Goal: Task Accomplishment & Management: Manage account settings

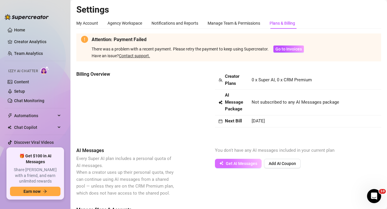
scroll to position [130, 0]
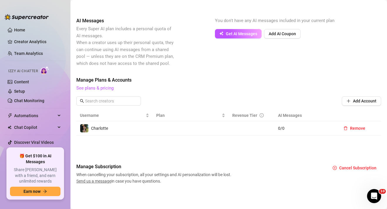
click at [280, 126] on span "0 / 0" at bounding box center [305, 128] width 54 height 6
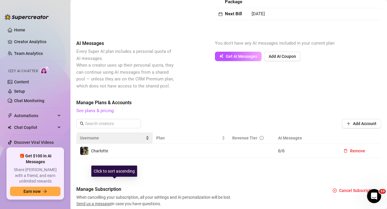
scroll to position [62, 0]
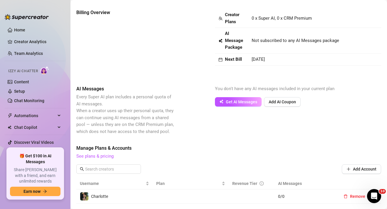
click at [109, 153] on span "See plans & pricing" at bounding box center [228, 156] width 304 height 7
click at [109, 155] on link "See plans & pricing" at bounding box center [94, 155] width 37 height 5
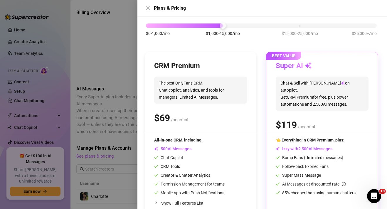
scroll to position [51, 0]
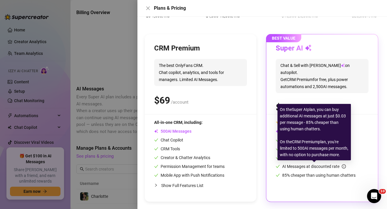
click at [296, 165] on span "AI Messages at discounted rate" at bounding box center [314, 166] width 64 height 5
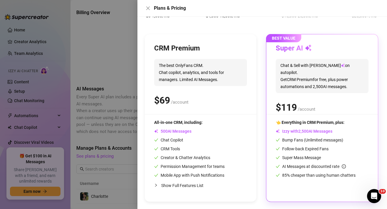
click at [333, 65] on span "Chat & Sell with Izzy on autopilot. Get CRM Premium for free, plus power automa…" at bounding box center [321, 76] width 93 height 34
click at [292, 40] on span "BEST VALUE" at bounding box center [283, 38] width 35 height 8
click at [317, 158] on span "Super Mass Message" at bounding box center [297, 157] width 45 height 5
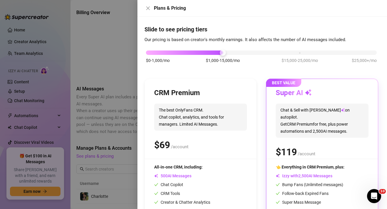
scroll to position [0, 0]
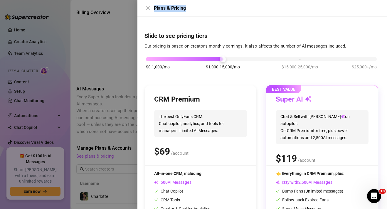
drag, startPoint x: 220, startPoint y: 9, endPoint x: 176, endPoint y: 2, distance: 44.7
click at [176, 2] on div "Plans & Pricing" at bounding box center [261, 8] width 249 height 17
click at [280, 130] on span "Chat & Sell with Izzy on autopilot. Get CRM Premium for free, plus power automa…" at bounding box center [321, 127] width 93 height 34
click at [209, 103] on div "CRM Premium" at bounding box center [200, 99] width 93 height 9
click at [270, 105] on div "BEST VALUE Super AI Chat & Sell with Izzy on autopilot. Get CRM Premium for fre…" at bounding box center [321, 168] width 111 height 167
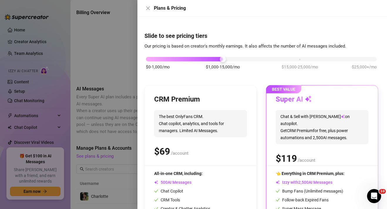
click at [111, 145] on div at bounding box center [193, 104] width 387 height 209
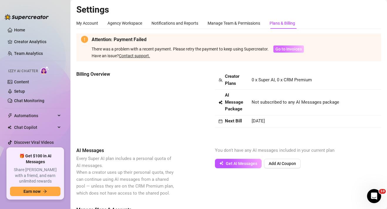
click at [289, 50] on span "Go to Invoices" at bounding box center [288, 49] width 26 height 5
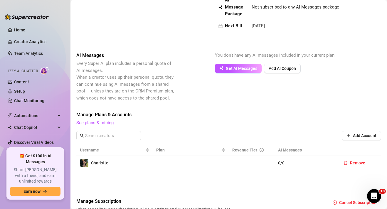
scroll to position [130, 0]
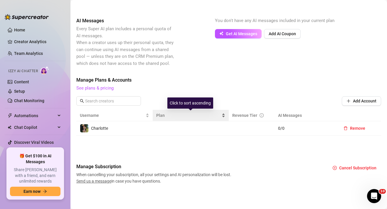
click at [167, 119] on div "Plan" at bounding box center [190, 115] width 69 height 6
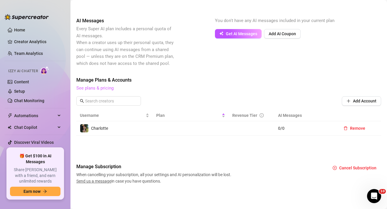
click at [102, 89] on link "See plans & pricing" at bounding box center [94, 87] width 37 height 5
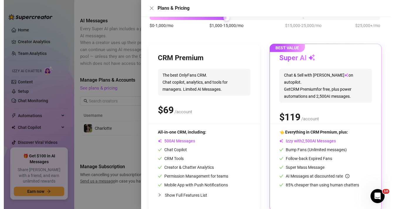
scroll to position [51, 0]
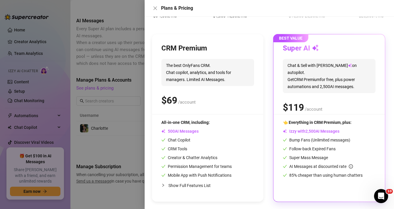
click at [341, 153] on div "👈 Everything in CRM Premium, plus: Izzy with AI Messages Bump Fans (Unlimited m…" at bounding box center [329, 148] width 93 height 59
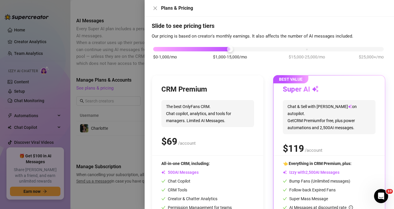
scroll to position [9, 0]
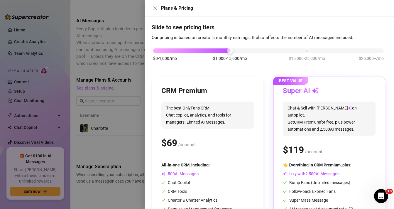
click at [308, 55] on span "$15,000-25,000/mo" at bounding box center [307, 58] width 36 height 6
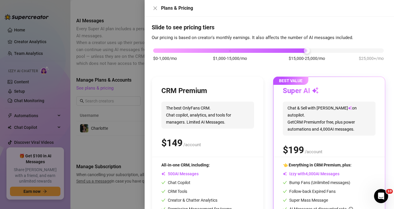
click at [232, 53] on div "$0-1,000/mo $1,000-15,000/mo $15,000-25,000/mo $25,000+/mo" at bounding box center [268, 57] width 233 height 33
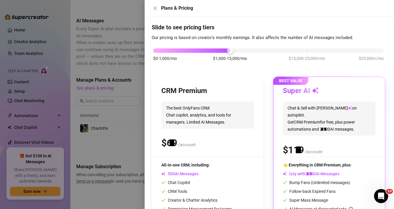
click at [234, 51] on div "$0-1,000/mo $1,000-15,000/mo $15,000-25,000/mo $25,000+/mo" at bounding box center [268, 49] width 231 height 4
click at [221, 54] on div "$0-1,000/mo $1,000-15,000/mo $15,000-25,000/mo $25,000+/mo" at bounding box center [268, 57] width 233 height 33
click at [222, 52] on div at bounding box center [191, 50] width 77 height 4
drag, startPoint x: 227, startPoint y: 50, endPoint x: 221, endPoint y: 51, distance: 6.2
click at [221, 51] on div "$0-1,000/mo $1,000-15,000/mo $15,000-25,000/mo $25,000+/mo" at bounding box center [268, 49] width 231 height 4
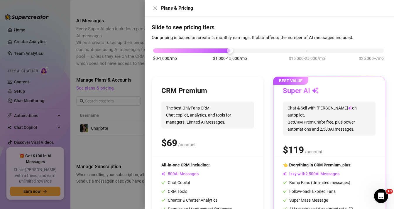
click at [344, 175] on div "Izzy with AI Messages" at bounding box center [329, 173] width 93 height 6
click at [155, 6] on icon "close" at bounding box center [155, 8] width 5 height 5
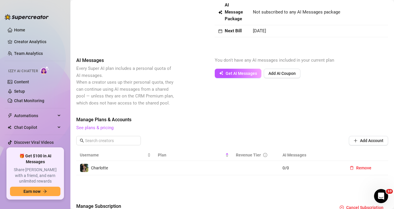
scroll to position [0, 0]
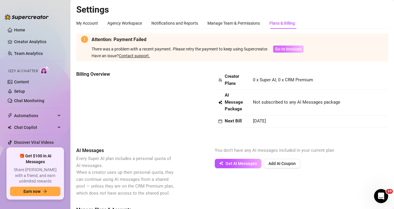
click at [284, 49] on span "Go to Invoices" at bounding box center [288, 49] width 26 height 5
click at [244, 23] on div "Manage Team & Permissions" at bounding box center [233, 23] width 53 height 6
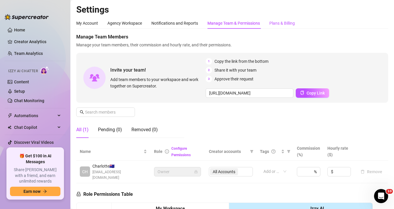
click at [271, 23] on div "Plans & Billing" at bounding box center [282, 23] width 26 height 6
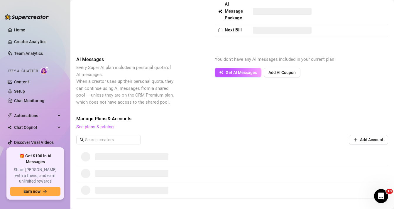
scroll to position [154, 0]
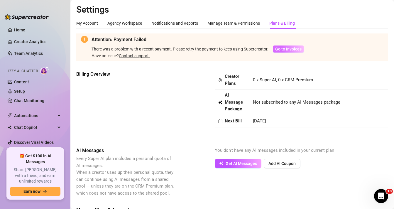
click at [276, 50] on span "Go to Invoices" at bounding box center [288, 49] width 26 height 5
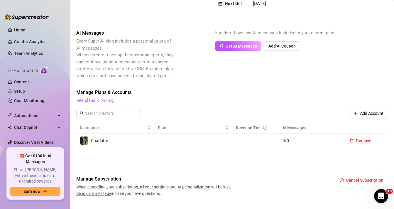
scroll to position [114, 0]
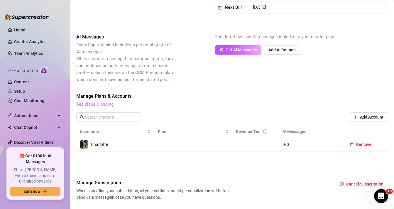
click at [108, 104] on link "See plans & pricing" at bounding box center [94, 103] width 37 height 5
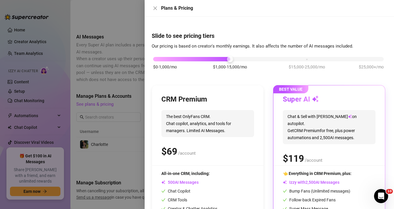
click at [304, 136] on span "Chat & Sell with Izzy on autopilot. Get CRM Premium for free, plus power automa…" at bounding box center [329, 127] width 93 height 34
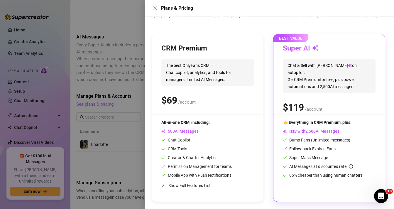
click at [240, 134] on div "All-in-one CRM, including: AI Messages Chat Copilot CRM Tools Creator & Chatter…" at bounding box center [207, 148] width 93 height 59
click at [139, 111] on div at bounding box center [197, 104] width 394 height 209
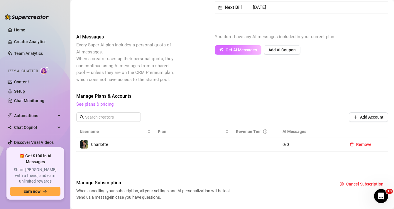
click at [232, 53] on button "Get AI Messages" at bounding box center [238, 49] width 47 height 9
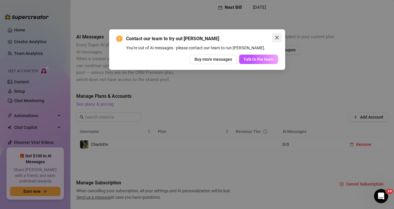
click at [277, 38] on icon "close" at bounding box center [277, 38] width 4 height 4
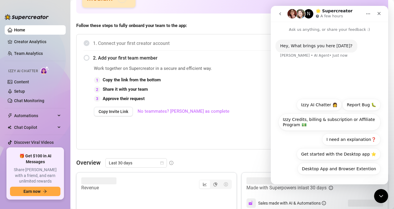
click at [206, 136] on div "Work together on Supercreator in a secure and efficient way. 1 Copy the link fr…" at bounding box center [171, 106] width 155 height 82
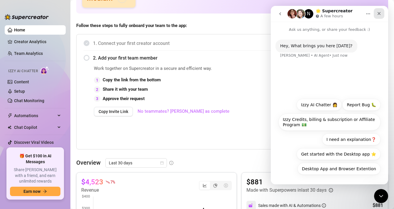
click at [381, 11] on icon "Close" at bounding box center [379, 13] width 5 height 5
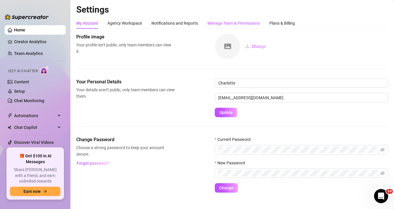
click at [234, 26] on div "Manage Team & Permissions" at bounding box center [233, 23] width 53 height 6
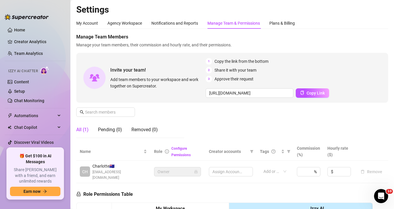
click at [234, 26] on div "Manage Team & Permissions" at bounding box center [233, 23] width 53 height 6
click at [280, 20] on div "Plans & Billing" at bounding box center [282, 23] width 26 height 6
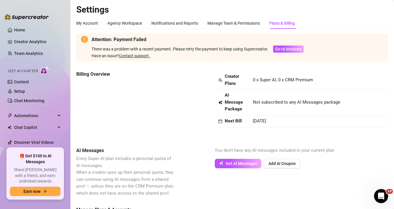
click at [138, 55] on link "Contact support." at bounding box center [134, 55] width 31 height 5
click at [25, 32] on link "Home" at bounding box center [19, 30] width 11 height 5
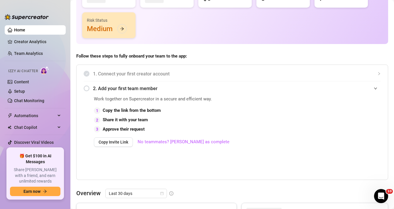
scroll to position [107, 0]
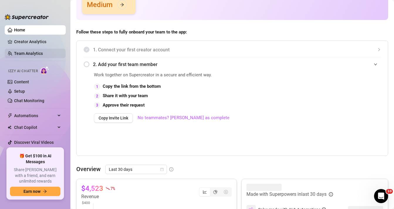
click at [43, 54] on link "Team Analytics" at bounding box center [28, 53] width 29 height 5
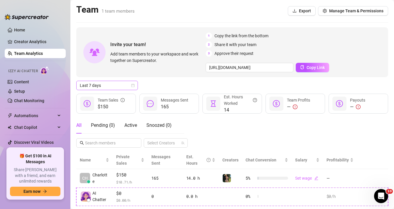
scroll to position [14, 0]
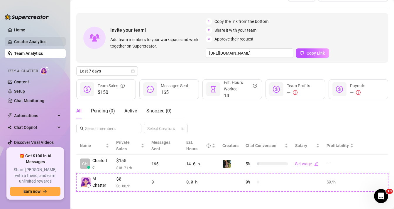
click at [46, 41] on link "Creator Analytics" at bounding box center [37, 41] width 47 height 9
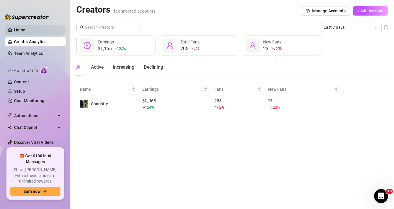
click at [25, 31] on link "Home" at bounding box center [19, 30] width 11 height 5
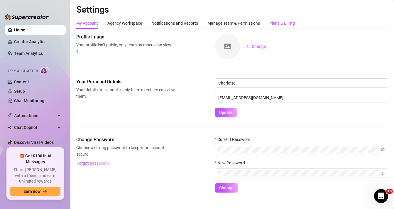
click at [275, 22] on div "Plans & Billing" at bounding box center [282, 23] width 26 height 6
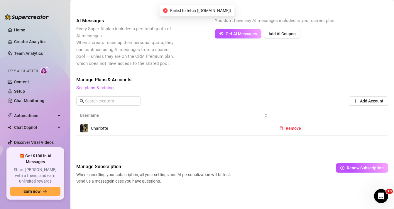
scroll to position [92, 0]
click at [350, 169] on span "Renew Subscription" at bounding box center [365, 167] width 37 height 5
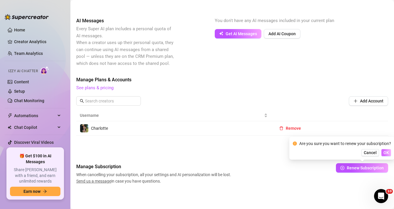
click at [385, 152] on span "OK" at bounding box center [386, 152] width 6 height 5
click at [386, 153] on span "OK" at bounding box center [386, 152] width 6 height 5
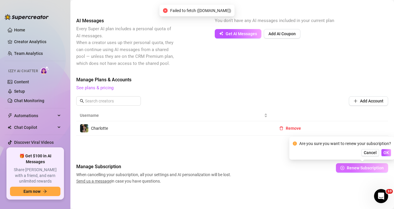
click at [355, 165] on span "Renew Subscription" at bounding box center [365, 167] width 37 height 5
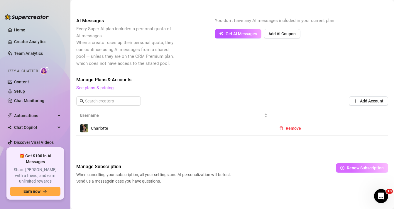
click at [360, 163] on button "Renew Subscription" at bounding box center [362, 167] width 52 height 9
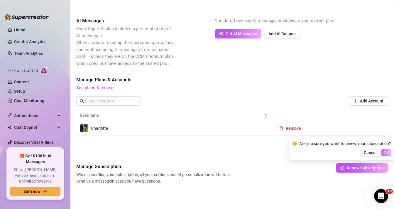
click at [385, 153] on span "OK" at bounding box center [386, 152] width 6 height 5
click at [387, 152] on span "OK" at bounding box center [386, 152] width 6 height 5
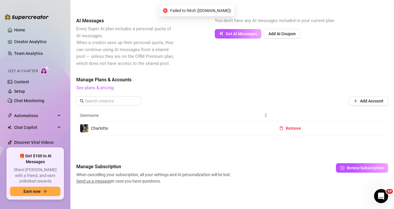
drag, startPoint x: 142, startPoint y: 11, endPoint x: 237, endPoint y: 15, distance: 95.1
click at [235, 15] on div "Failed to fetch ([DOMAIN_NAME])" at bounding box center [197, 11] width 75 height 12
drag, startPoint x: 139, startPoint y: 10, endPoint x: 262, endPoint y: 10, distance: 122.9
click at [231, 10] on span "Failed to fetch ([DOMAIN_NAME])" at bounding box center [200, 10] width 61 height 6
copy span "Failed to fetch ([DOMAIN_NAME])"
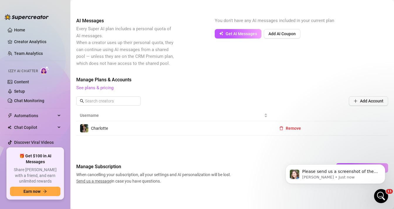
scroll to position [0, 0]
click at [378, 195] on icon "Open Intercom Messenger" at bounding box center [380, 195] width 10 height 10
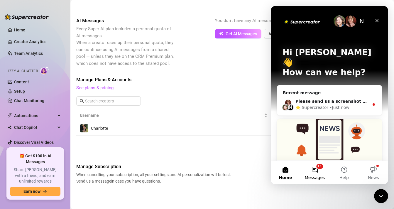
click at [319, 169] on button "11 Messages" at bounding box center [314, 172] width 29 height 23
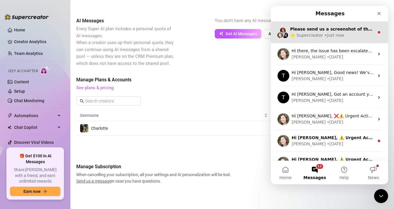
click at [310, 38] on div "🌟 Supercreator" at bounding box center [306, 35] width 33 height 6
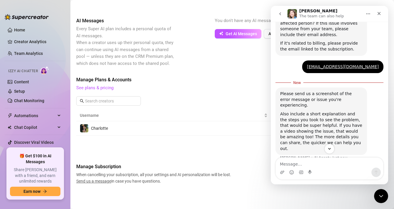
scroll to position [253, 0]
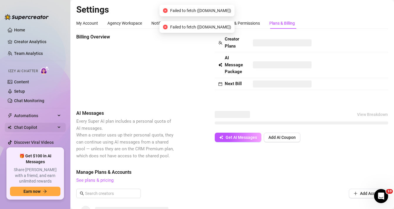
scroll to position [10, 0]
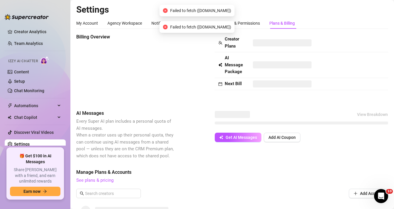
click at [42, 139] on ul "Home Creator Analytics Team Analytics Izzy AI Chatter Content Setup Chat Monito…" at bounding box center [35, 84] width 61 height 123
click at [30, 144] on link "Settings" at bounding box center [22, 144] width 16 height 5
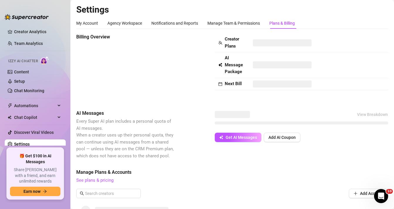
click at [30, 144] on link "Settings" at bounding box center [22, 144] width 16 height 5
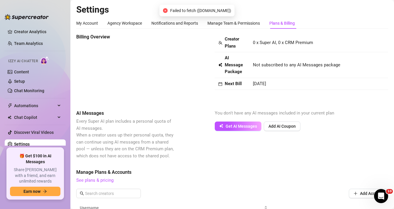
click at [24, 142] on link "Settings" at bounding box center [22, 144] width 16 height 5
click at [24, 130] on link "Discover Viral Videos" at bounding box center [34, 132] width 40 height 5
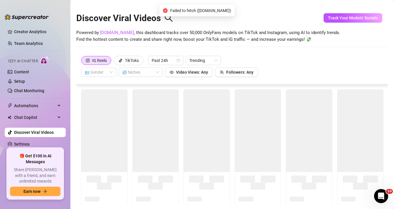
click at [25, 135] on link "Discover Viral Videos" at bounding box center [34, 132] width 40 height 5
click at [26, 142] on link "Settings" at bounding box center [22, 144] width 16 height 5
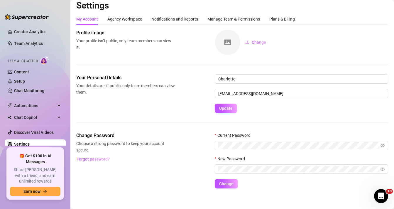
scroll to position [9, 0]
